Goal: Information Seeking & Learning: Compare options

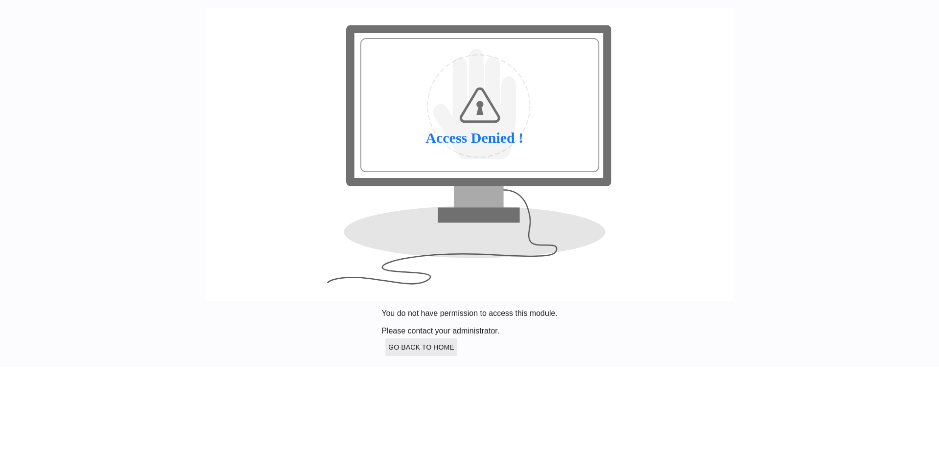
click at [457, 356] on button "Go Back to Home" at bounding box center [422, 348] width 72 height 18
